Goal: Unclear

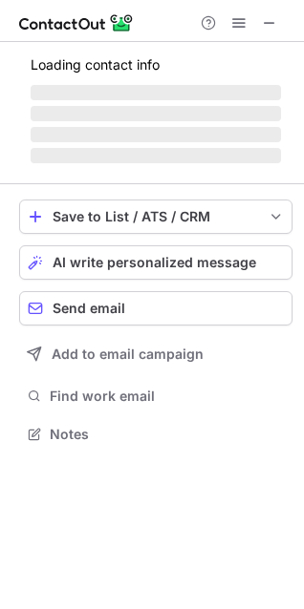
scroll to position [415, 304]
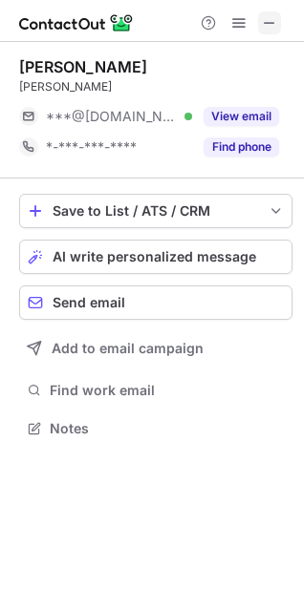
click at [270, 23] on span at bounding box center [269, 22] width 15 height 15
